Goal: Find specific page/section: Find specific page/section

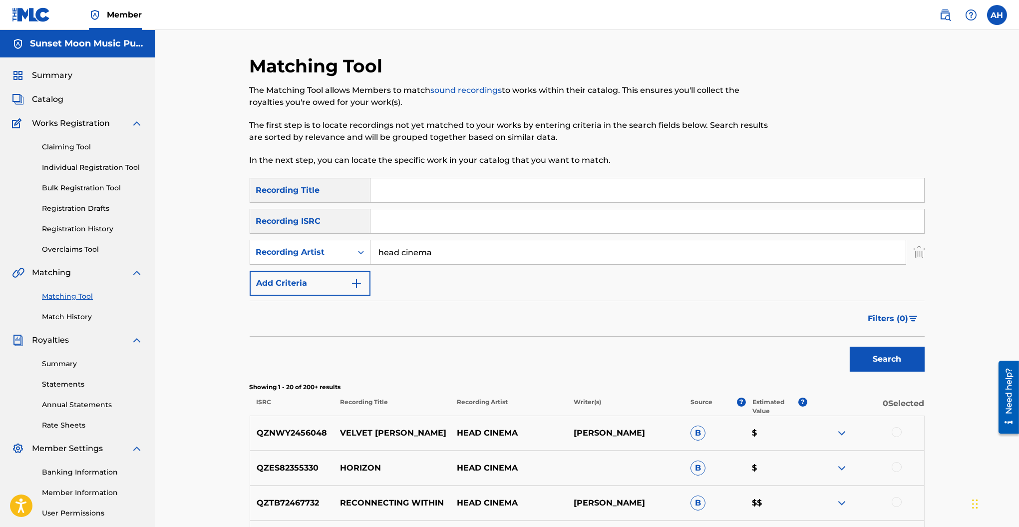
click at [404, 258] on input "head cinema" at bounding box center [637, 252] width 535 height 24
click at [404, 257] on input "head cinema" at bounding box center [637, 252] width 535 height 24
type input "paa solo"
click at [850, 346] on button "Search" at bounding box center [887, 358] width 75 height 25
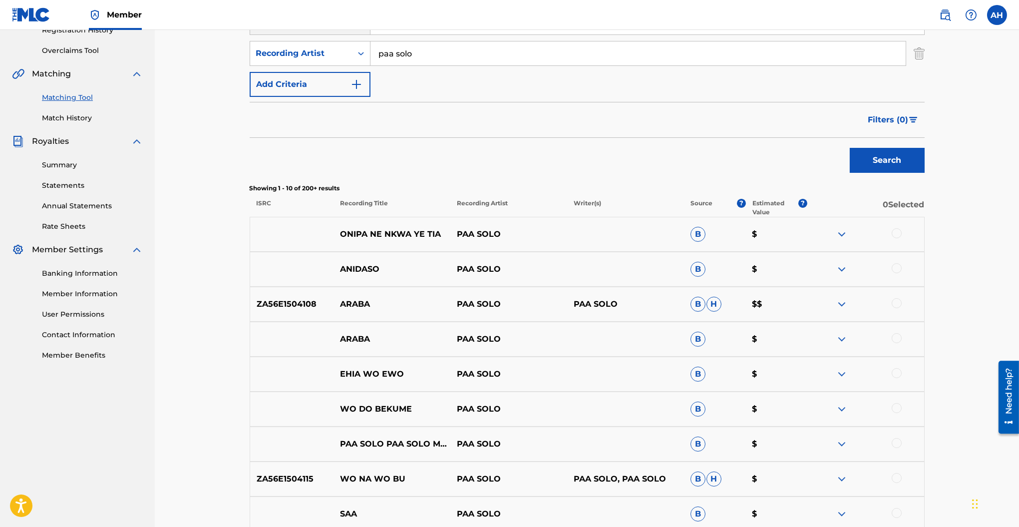
scroll to position [200, 0]
click at [842, 302] on img at bounding box center [842, 303] width 12 height 12
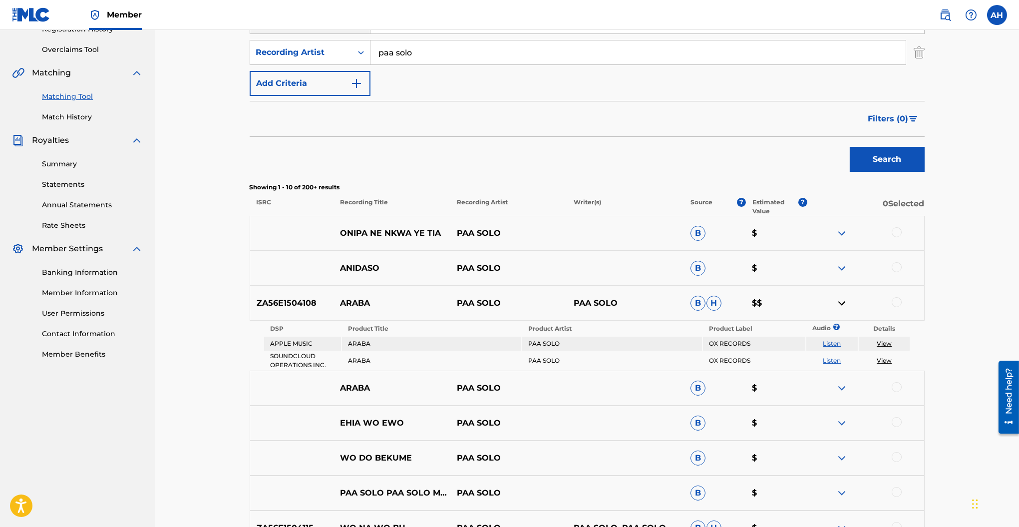
click at [889, 341] on link "View" at bounding box center [884, 342] width 15 height 7
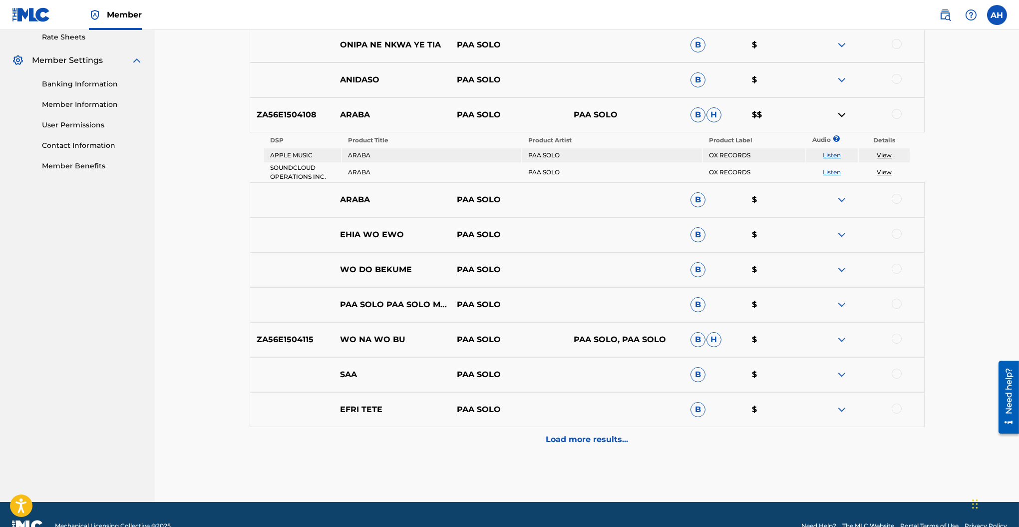
scroll to position [399, 0]
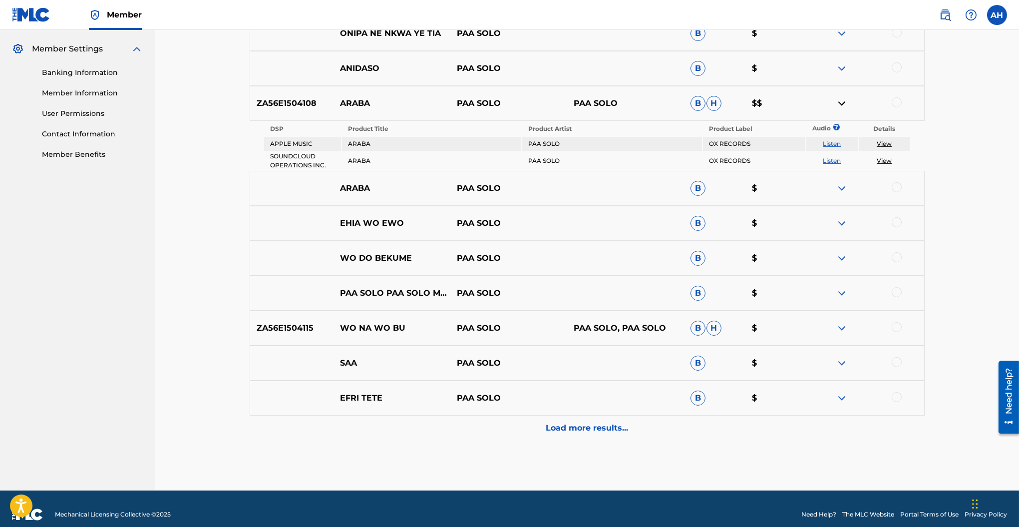
click at [571, 432] on p "Load more results..." at bounding box center [587, 428] width 82 height 12
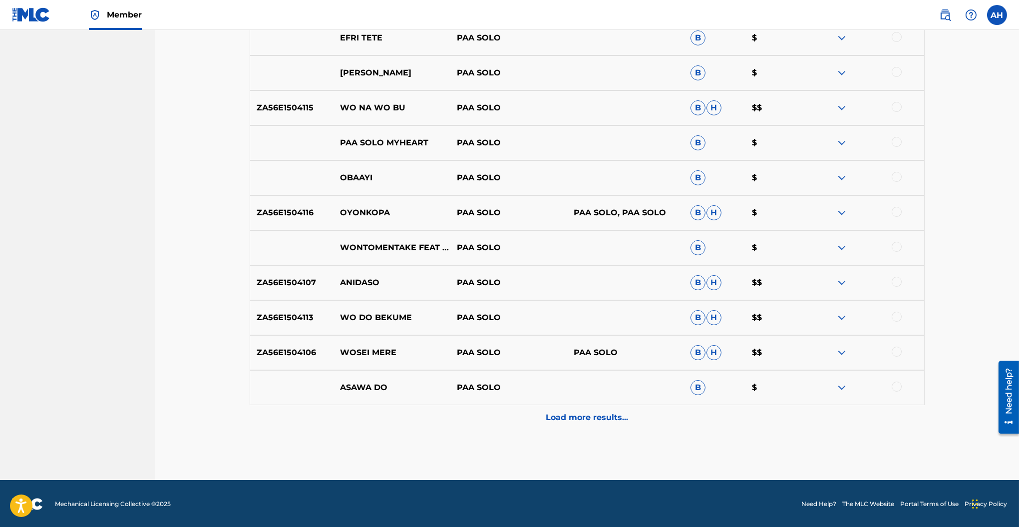
scroll to position [710, 0]
